Goal: Find specific page/section: Find specific page/section

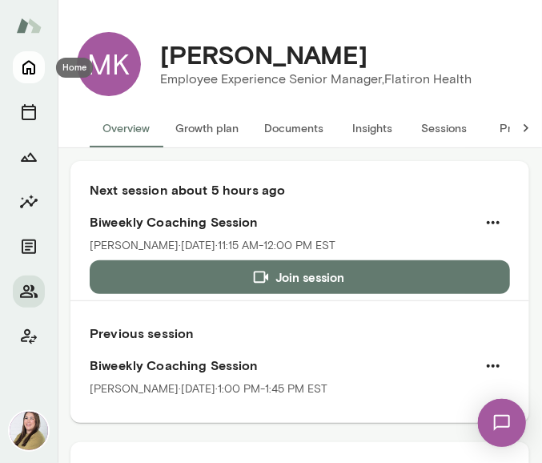
click at [37, 69] on icon "Home" at bounding box center [28, 67] width 19 height 19
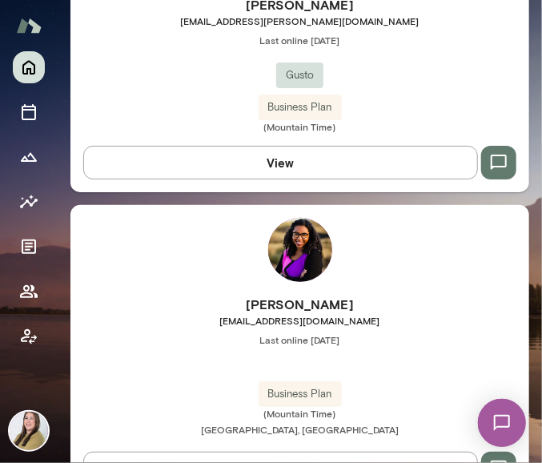
scroll to position [3283, 0]
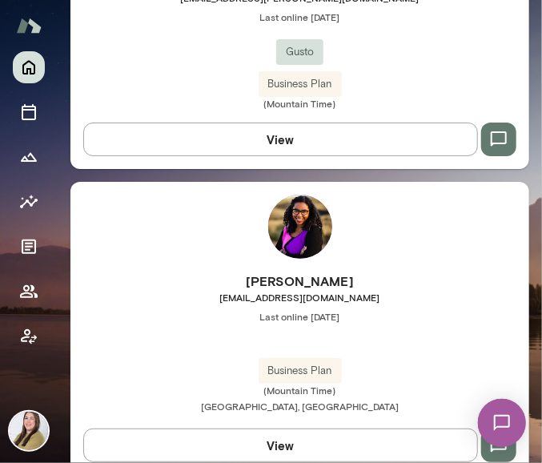
click at [300, 231] on img at bounding box center [300, 227] width 64 height 64
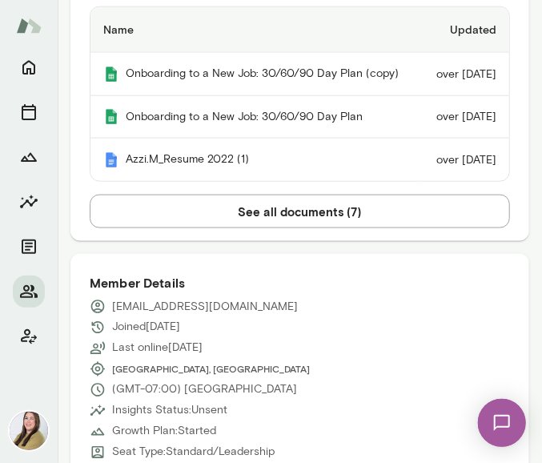
scroll to position [561, 0]
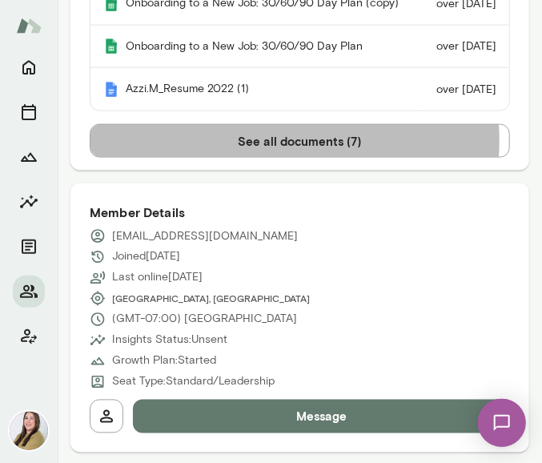
click at [267, 158] on button "See all documents ( 7 )" at bounding box center [300, 141] width 420 height 34
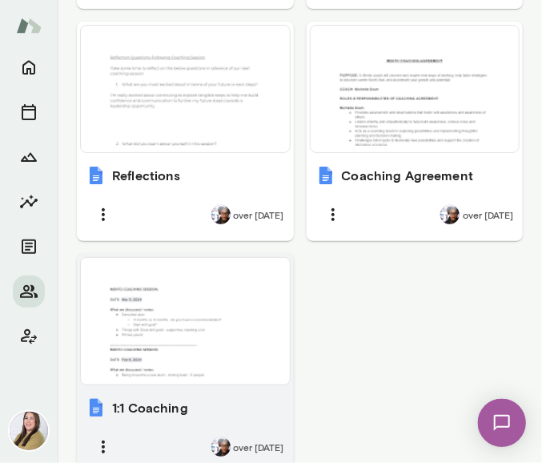
scroll to position [1454, 0]
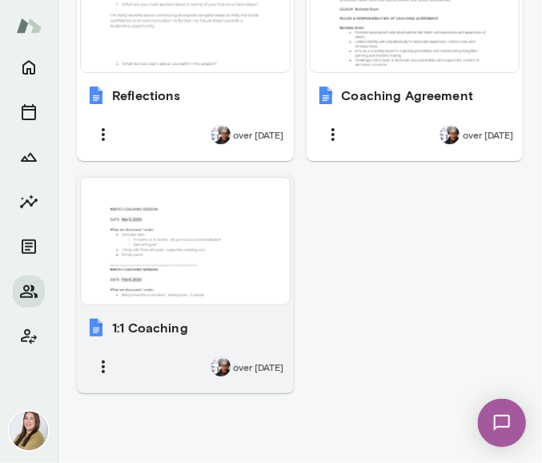
click at [247, 292] on div at bounding box center [185, 241] width 196 height 114
